Goal: Complete application form

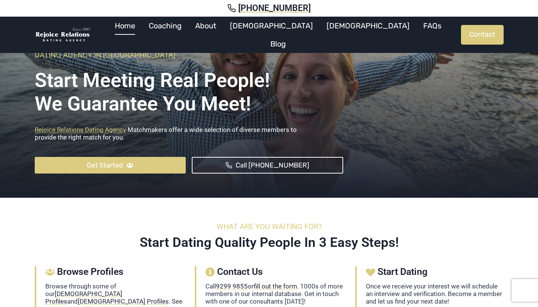
scroll to position [108, 0]
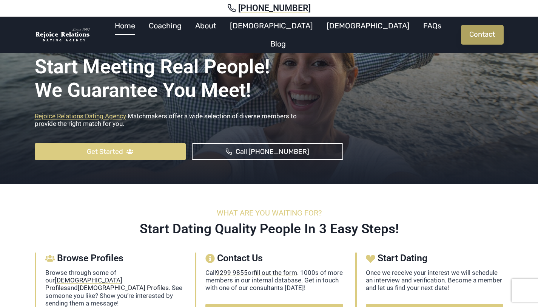
click at [470, 32] on link "Contact" at bounding box center [482, 35] width 43 height 20
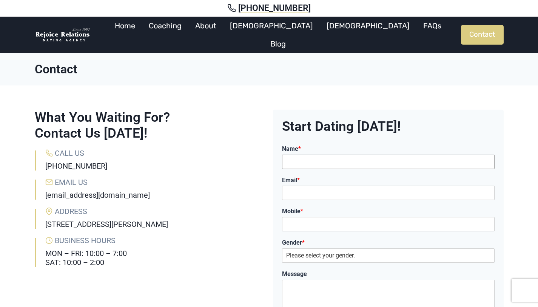
click at [303, 154] on input "Name *" at bounding box center [388, 161] width 213 height 14
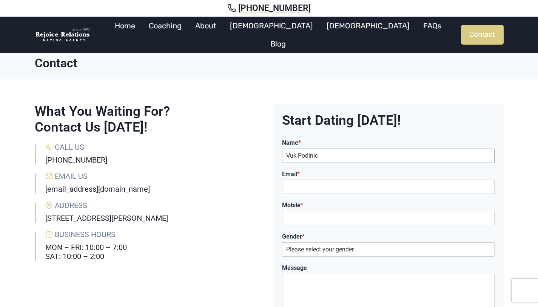
type input "Vuk Podinic"
click at [346, 185] on input "Email *" at bounding box center [388, 186] width 213 height 14
type input "vuk@digitalpod.com.au"
click at [364, 216] on input "Mobile *" at bounding box center [388, 218] width 213 height 14
type input "0434255273"
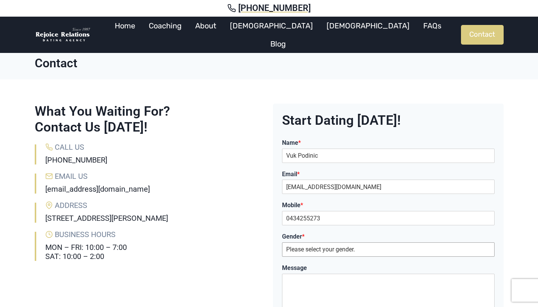
click at [349, 255] on select "Please select your gender. Male Female" at bounding box center [388, 249] width 213 height 14
select select "[DEMOGRAPHIC_DATA]"
click at [282, 242] on select "Please select your gender. Male Female" at bounding box center [388, 249] width 213 height 14
click at [317, 281] on textarea "Message" at bounding box center [388, 295] width 213 height 45
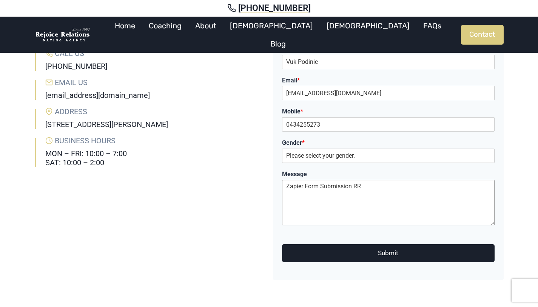
type textarea "Zapier Form Submission RR"
click at [391, 253] on button "Submit" at bounding box center [388, 253] width 213 height 18
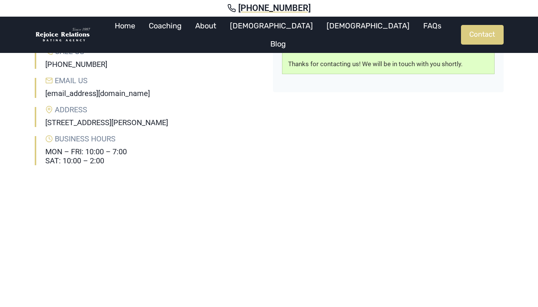
scroll to position [100, 0]
